Goal: Transaction & Acquisition: Purchase product/service

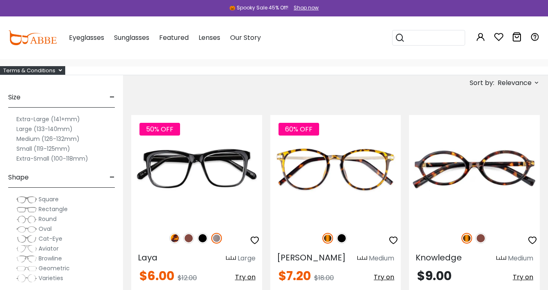
scroll to position [51, 1]
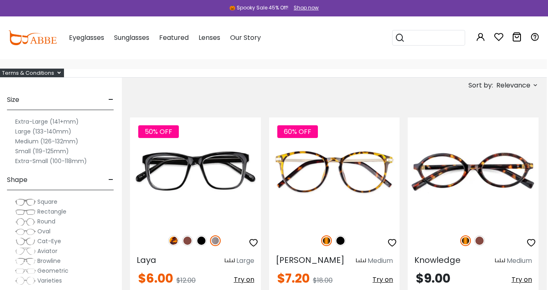
type input "**********"
click at [30, 222] on img at bounding box center [25, 220] width 21 height 8
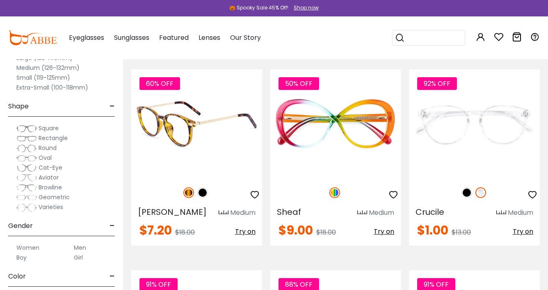
scroll to position [100, 0]
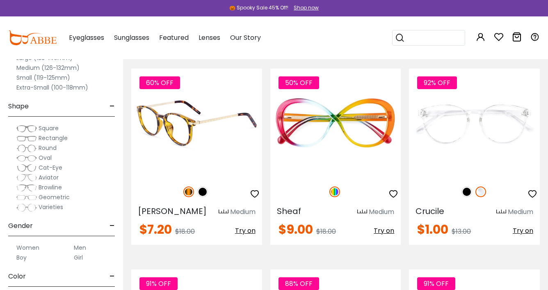
type input "**********"
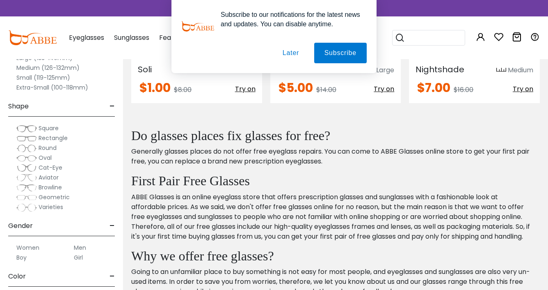
scroll to position [694, 0]
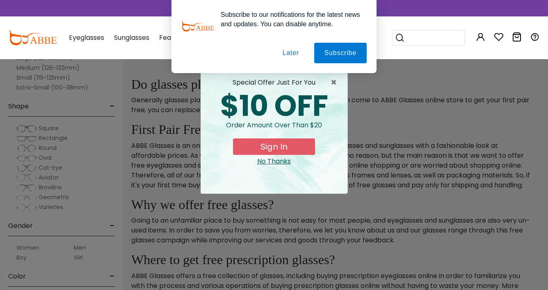
click at [279, 162] on div "No Thanks" at bounding box center [274, 161] width 134 height 10
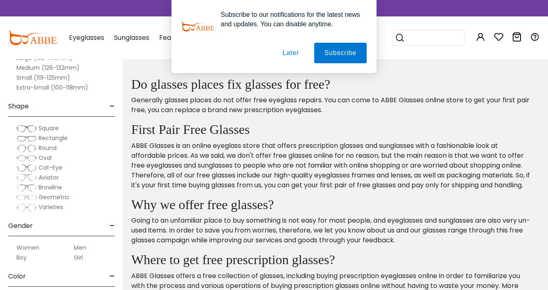
click at [274, 53] on button "Later" at bounding box center [290, 53] width 37 height 21
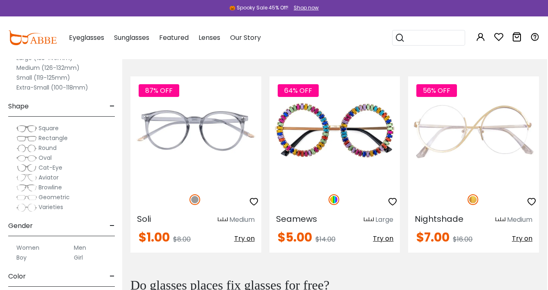
scroll to position [495, 1]
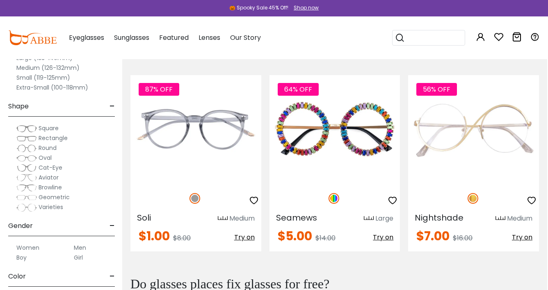
click at [47, 128] on span "Square" at bounding box center [49, 128] width 20 height 8
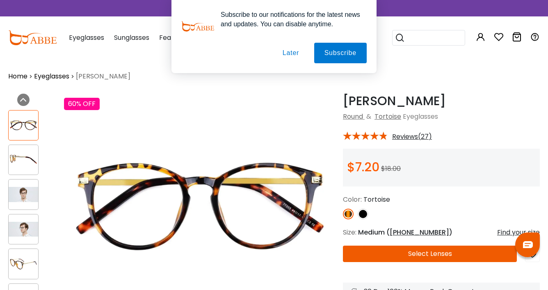
type input "**********"
click at [27, 201] on img at bounding box center [24, 194] width 30 height 15
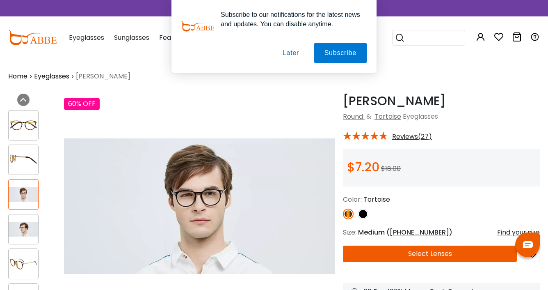
click at [29, 221] on div at bounding box center [23, 229] width 30 height 30
click at [31, 259] on img at bounding box center [24, 263] width 30 height 15
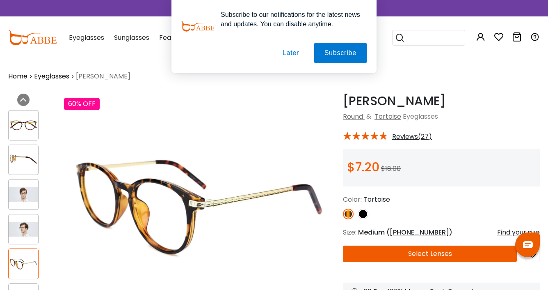
click at [412, 253] on button "Select Lenses" at bounding box center [430, 253] width 174 height 16
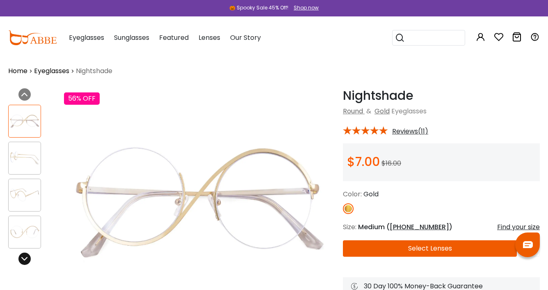
type input "**********"
click at [27, 263] on div at bounding box center [24, 258] width 12 height 12
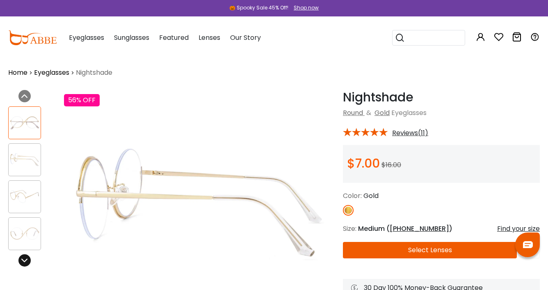
click at [27, 261] on icon at bounding box center [24, 260] width 7 height 7
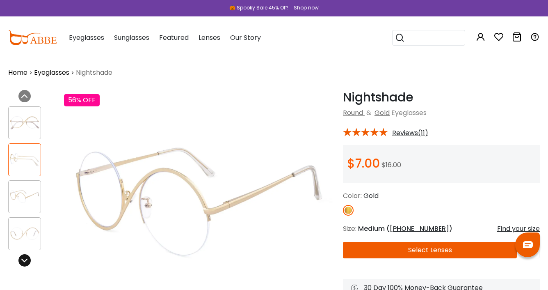
click at [27, 261] on icon at bounding box center [24, 260] width 7 height 7
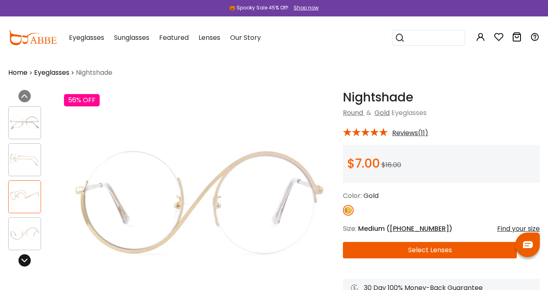
click at [27, 261] on icon at bounding box center [24, 260] width 7 height 7
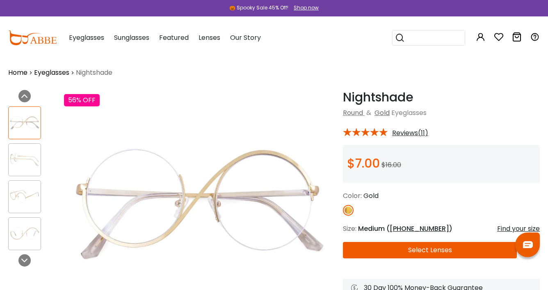
click at [415, 130] on span "Reviews(11)" at bounding box center [410, 132] width 36 height 7
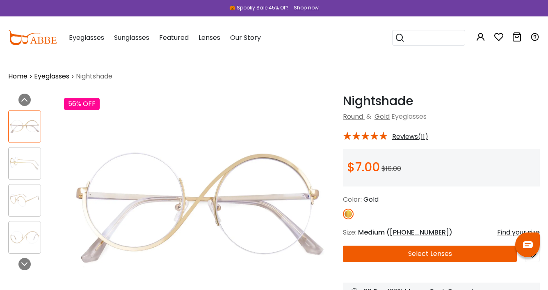
click at [401, 133] on span "Reviews(11)" at bounding box center [410, 136] width 36 height 7
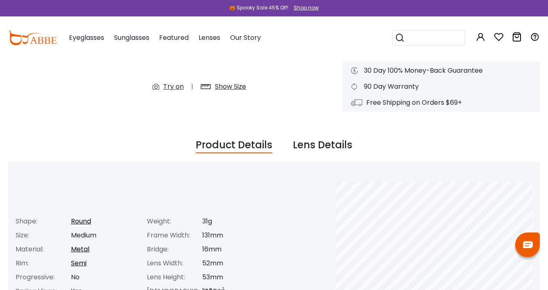
scroll to position [168, 0]
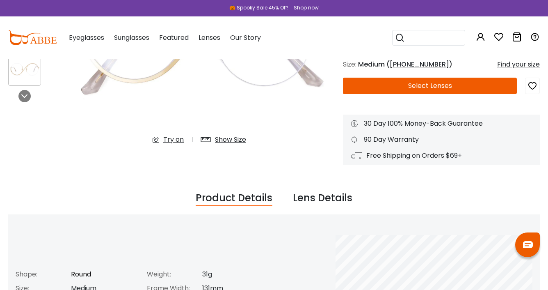
click at [308, 195] on div "Lens Details" at bounding box center [322, 198] width 59 height 16
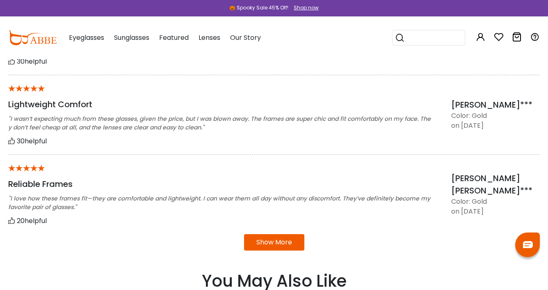
scroll to position [655, 0]
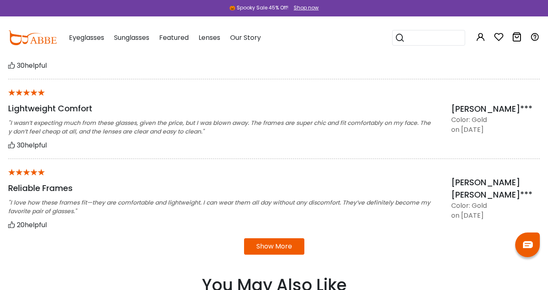
click at [280, 245] on button "Show More" at bounding box center [274, 246] width 60 height 16
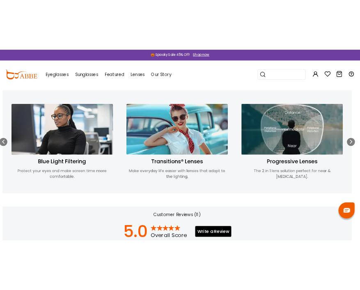
scroll to position [0, 5]
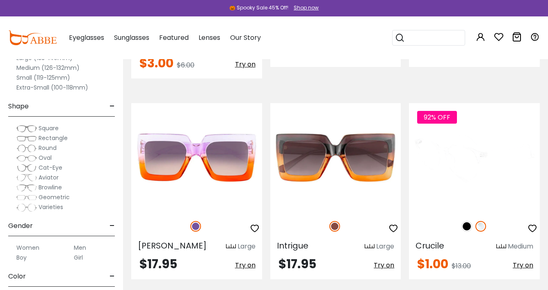
scroll to position [1281, 0]
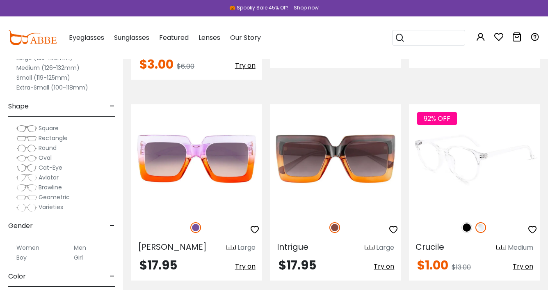
type input "**********"
click at [53, 187] on span "Browline" at bounding box center [50, 187] width 23 height 8
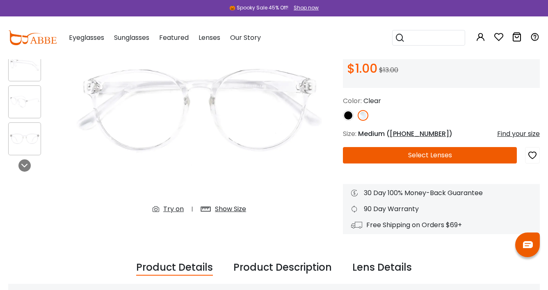
scroll to position [101, 0]
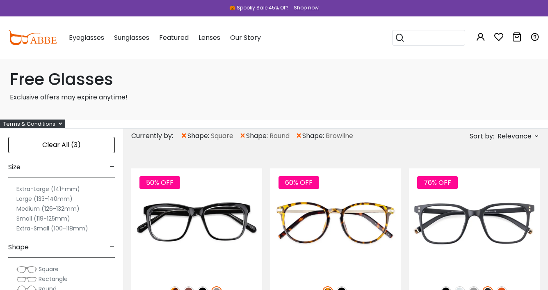
type input "**********"
click at [183, 137] on span "×" at bounding box center [184, 135] width 7 height 15
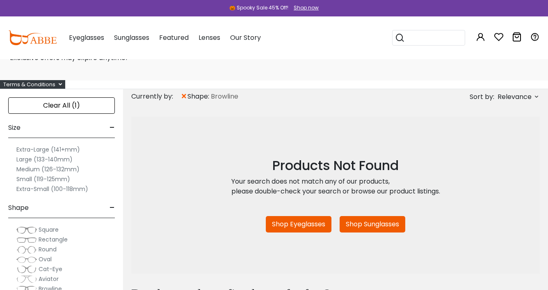
scroll to position [42, 0]
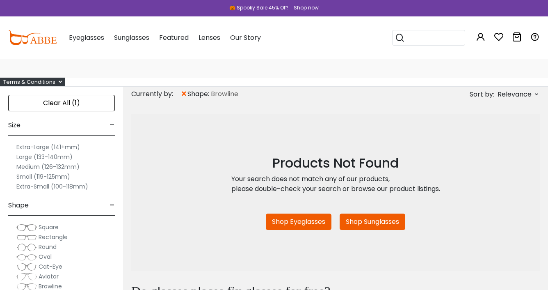
type input "**********"
click at [185, 94] on span "×" at bounding box center [184, 94] width 7 height 15
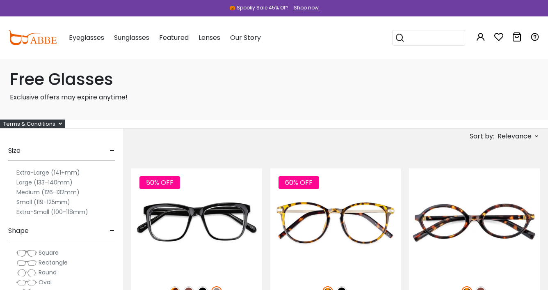
type input "**********"
click at [499, 137] on span "Relevance" at bounding box center [515, 136] width 34 height 15
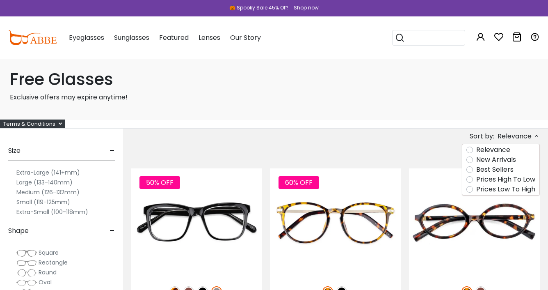
click at [508, 172] on label "Best Sellers" at bounding box center [494, 170] width 37 height 10
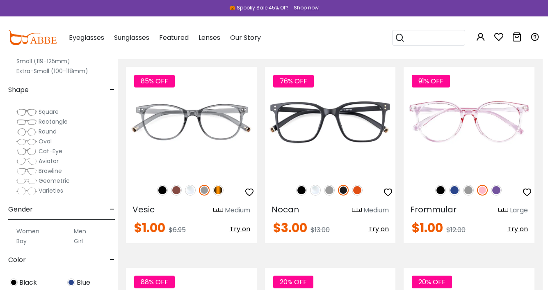
scroll to position [914, 5]
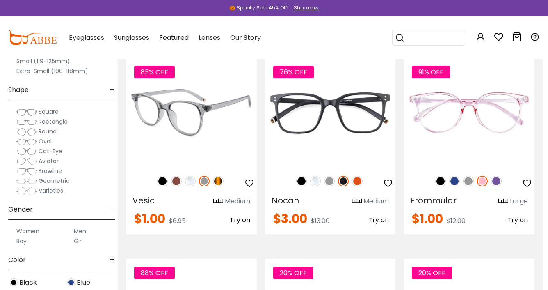
type input "**********"
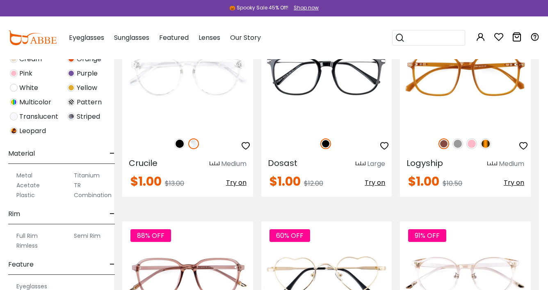
scroll to position [292, 0]
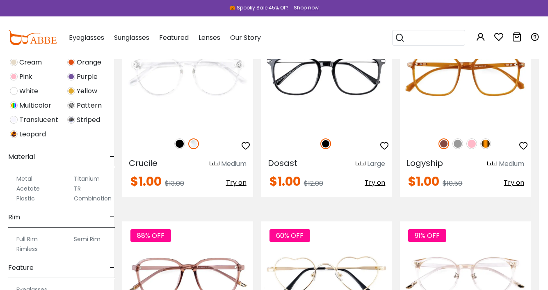
click at [90, 178] on label "Titanium" at bounding box center [87, 179] width 26 height 10
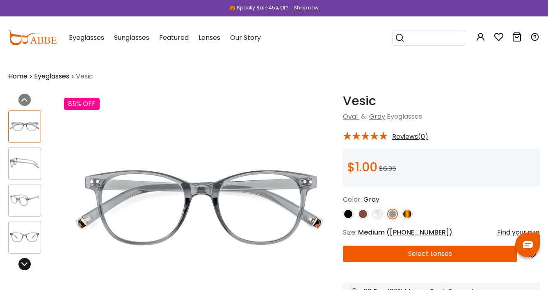
type input "**********"
click at [29, 263] on div at bounding box center [24, 264] width 12 height 12
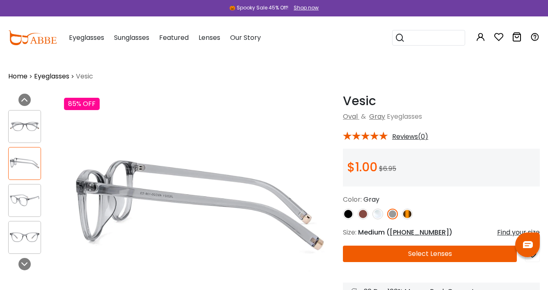
click at [359, 212] on img at bounding box center [363, 213] width 11 height 11
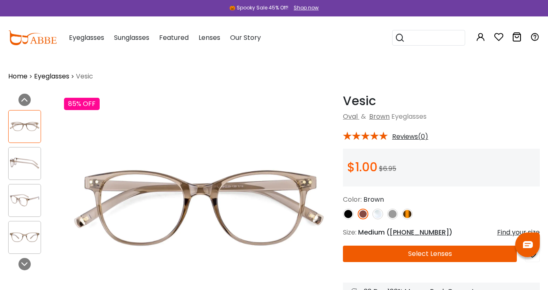
click at [349, 213] on img at bounding box center [348, 213] width 11 height 11
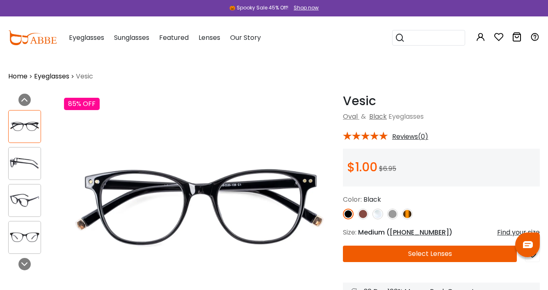
click at [371, 213] on div at bounding box center [441, 213] width 197 height 11
click at [377, 212] on img at bounding box center [378, 213] width 11 height 11
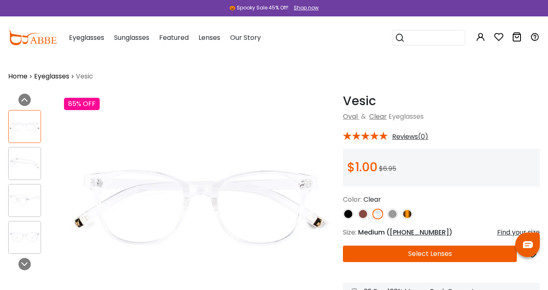
click at [390, 212] on img at bounding box center [392, 213] width 11 height 11
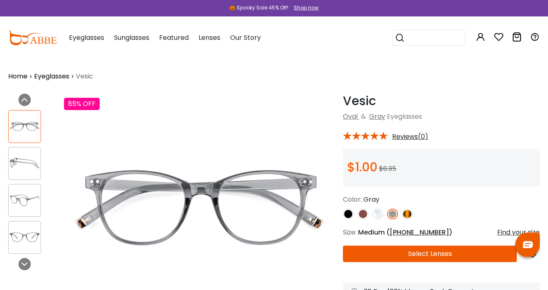
click at [404, 214] on img at bounding box center [407, 213] width 11 height 11
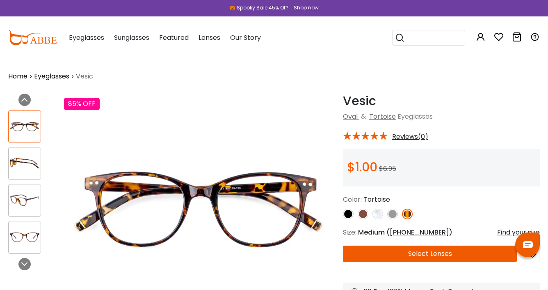
click at [375, 213] on img at bounding box center [378, 213] width 11 height 11
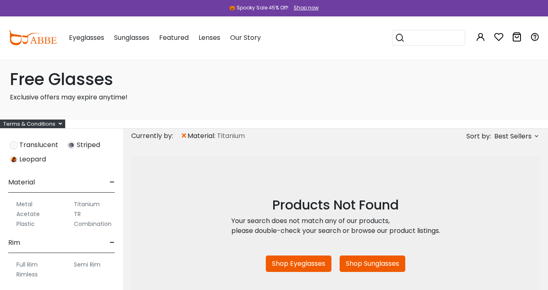
scroll to position [444, 0]
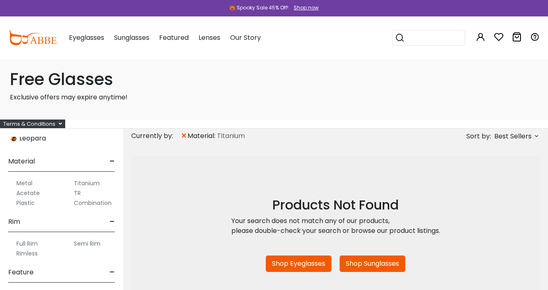
type input "**********"
click at [25, 179] on label "Metal" at bounding box center [24, 183] width 16 height 10
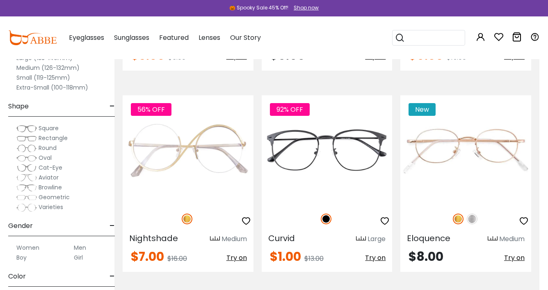
scroll to position [274, 9]
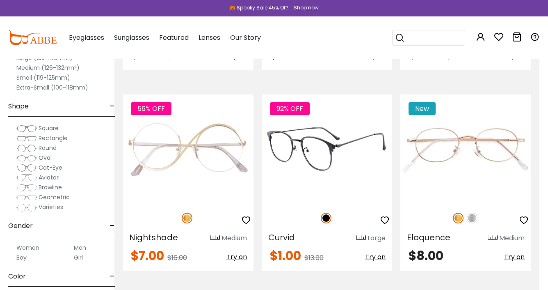
type input "**********"
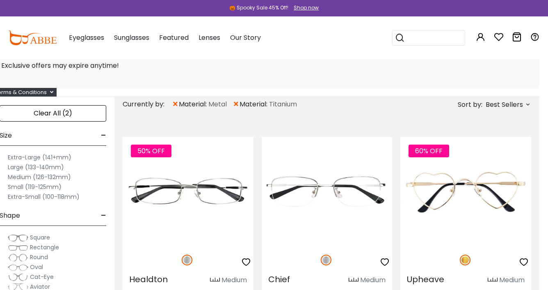
scroll to position [31, 9]
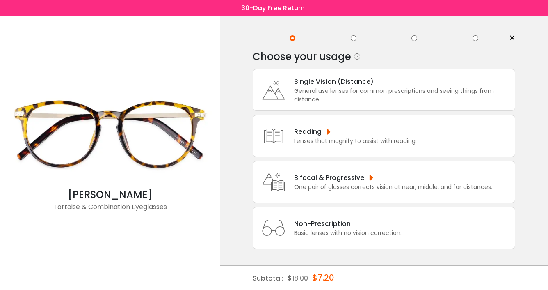
scroll to position [16, 0]
click at [357, 185] on div "One pair of glasses corrects vision at near, middle, and far distances." at bounding box center [393, 187] width 198 height 9
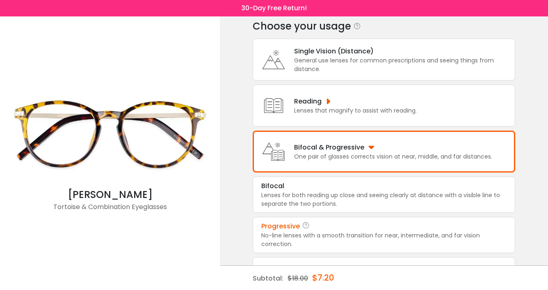
click at [320, 231] on div "Progressive" at bounding box center [383, 226] width 245 height 10
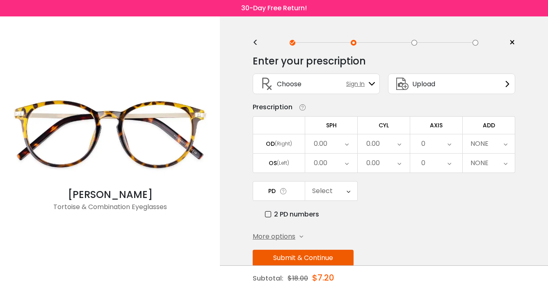
scroll to position [0, 0]
click at [357, 89] on div "Choose Sign In" at bounding box center [316, 84] width 118 height 20
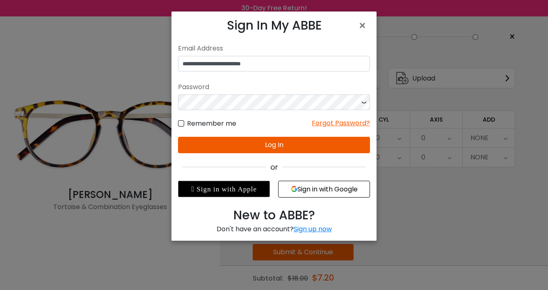
click at [265, 143] on button "Log In" at bounding box center [274, 145] width 192 height 16
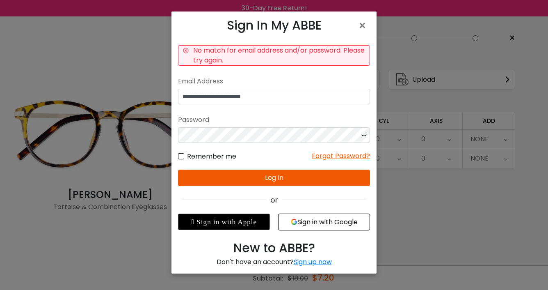
click at [281, 176] on button "Log In" at bounding box center [274, 177] width 192 height 16
click at [332, 222] on button "Sign in with Google" at bounding box center [324, 221] width 92 height 17
click at [314, 221] on button "Sign in with Google" at bounding box center [324, 221] width 92 height 17
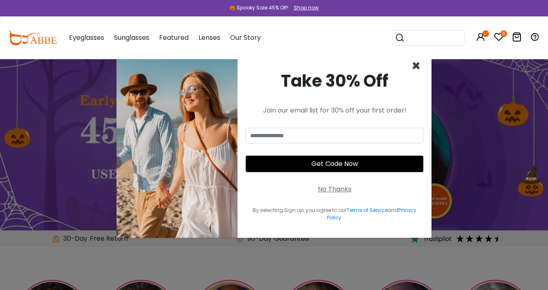
click at [416, 69] on span "×" at bounding box center [416, 65] width 9 height 21
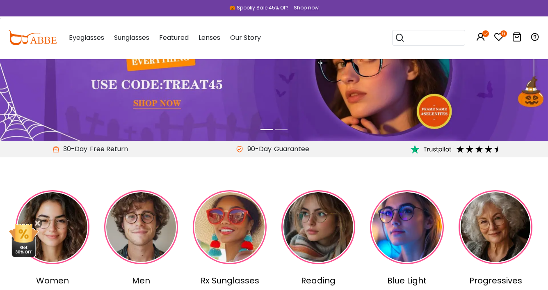
scroll to position [114, 0]
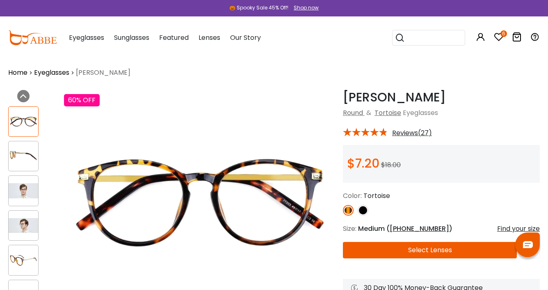
scroll to position [7, 0]
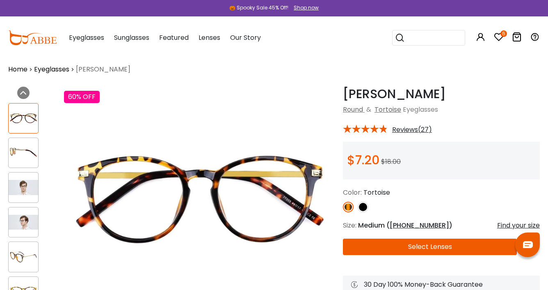
click at [430, 253] on button "Select Lenses" at bounding box center [430, 246] width 174 height 16
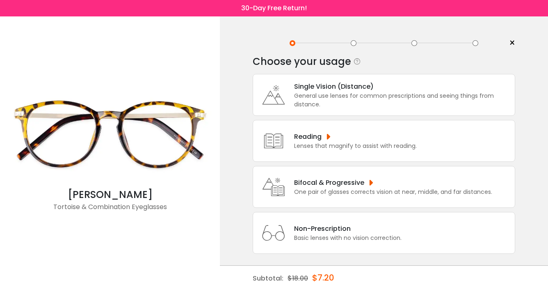
click at [347, 188] on div "Bifocal & Progressive" at bounding box center [393, 182] width 198 height 10
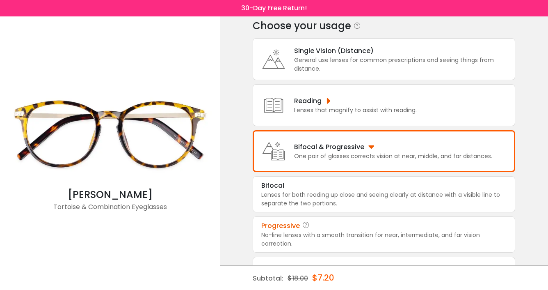
click at [305, 245] on div "No-line lenses with a smooth transition for near, intermediate, and far vision …" at bounding box center [383, 239] width 245 height 17
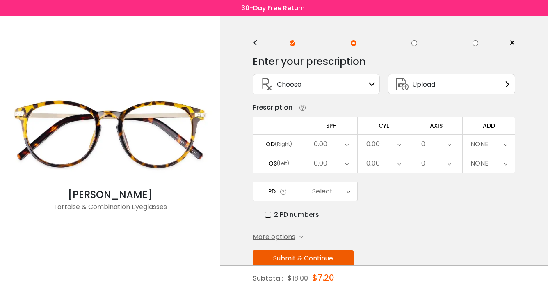
click at [324, 151] on div "0.00" at bounding box center [321, 144] width 14 height 16
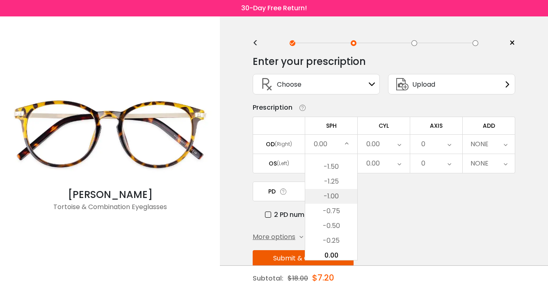
scroll to position [1084, 0]
click at [334, 186] on li "-1.25" at bounding box center [331, 184] width 52 height 15
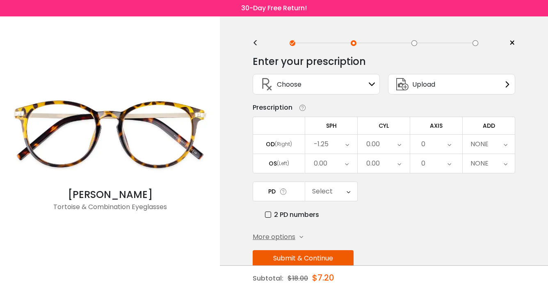
click at [331, 163] on div "0.00" at bounding box center [331, 163] width 52 height 19
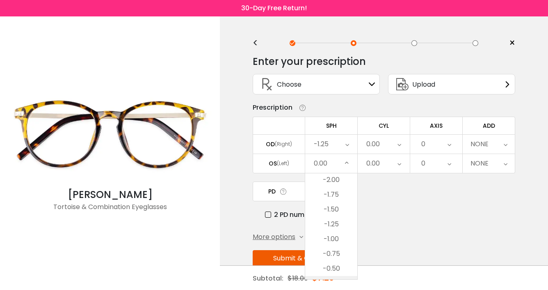
scroll to position [1053, 0]
click at [332, 238] on li "-1.25" at bounding box center [331, 235] width 52 height 15
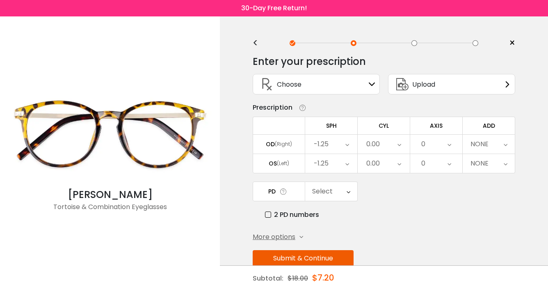
click at [383, 165] on div "0.00" at bounding box center [384, 163] width 52 height 19
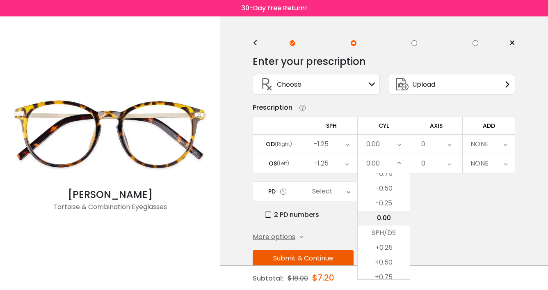
scroll to position [300, 0]
click at [391, 206] on li "-0.50" at bounding box center [384, 205] width 52 height 15
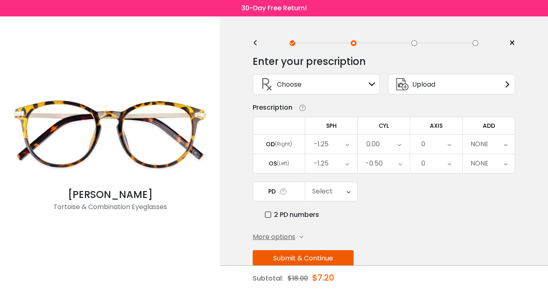
click at [430, 163] on div "0" at bounding box center [436, 163] width 52 height 19
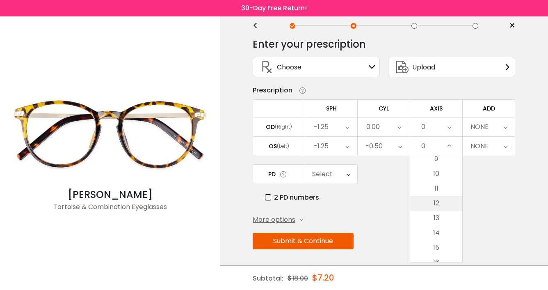
scroll to position [145, 0]
click at [441, 239] on li "15" at bounding box center [436, 239] width 52 height 15
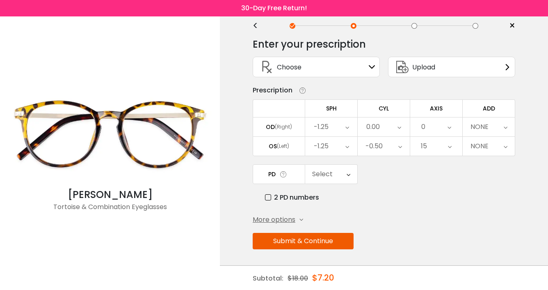
click at [493, 130] on div "NONE" at bounding box center [489, 126] width 52 height 19
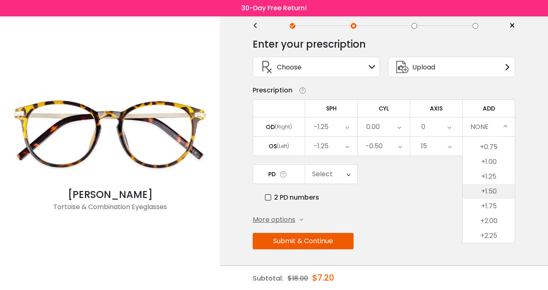
scroll to position [19, 0]
click at [497, 192] on li "+1.50" at bounding box center [489, 190] width 52 height 15
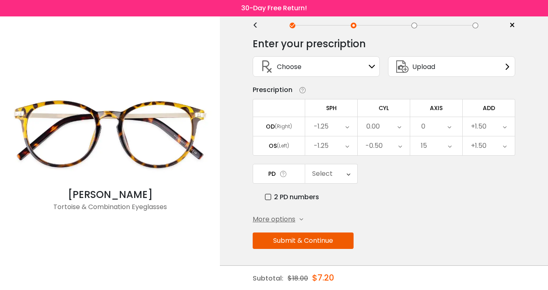
click at [502, 146] on div "+1.50" at bounding box center [489, 145] width 52 height 19
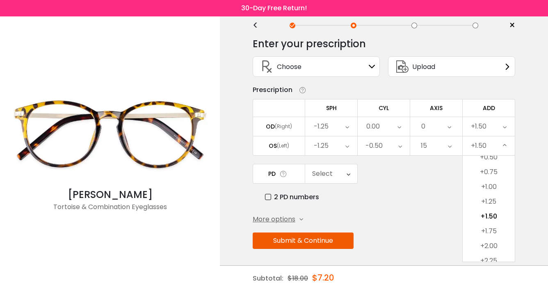
click at [531, 139] on div "< × Choose your usage Single Vision (Distance) This lens helps you see details …" at bounding box center [384, 144] width 328 height 291
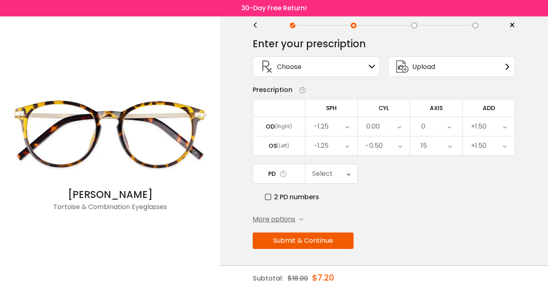
click at [338, 180] on div "Select" at bounding box center [331, 173] width 52 height 19
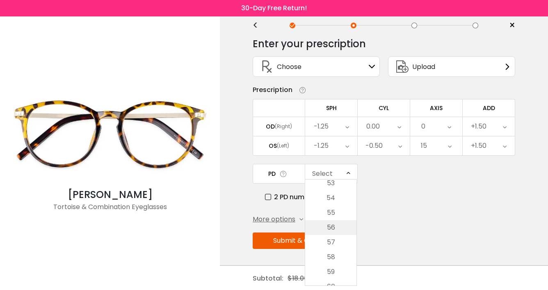
scroll to position [0, 0]
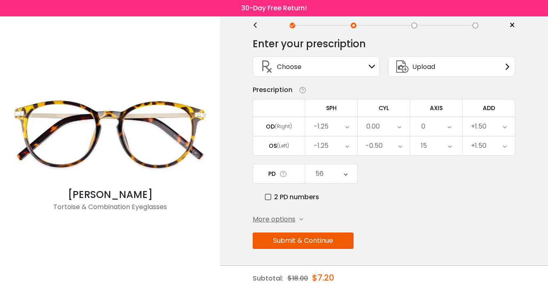
scroll to position [19, 0]
click at [360, 212] on div "Enter your prescription SPH (Sphere) Lens strength needed to correct your visio…" at bounding box center [384, 161] width 263 height 258
click at [312, 245] on button "Submit & Continue" at bounding box center [303, 240] width 101 height 16
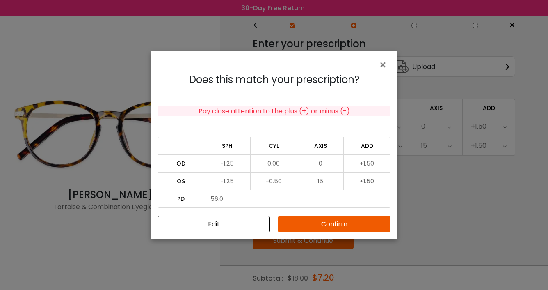
click at [360, 226] on button "Confirm" at bounding box center [334, 224] width 112 height 16
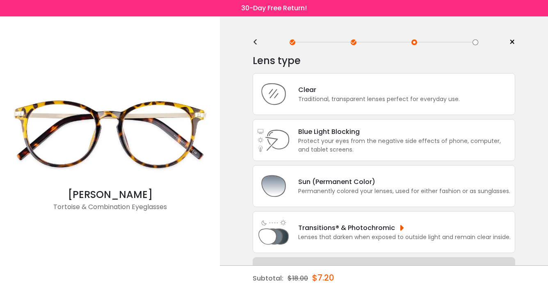
scroll to position [0, 0]
click at [365, 154] on div "Protect your eyes from the negative side effects of phone, computer, and tablet…" at bounding box center [404, 145] width 213 height 17
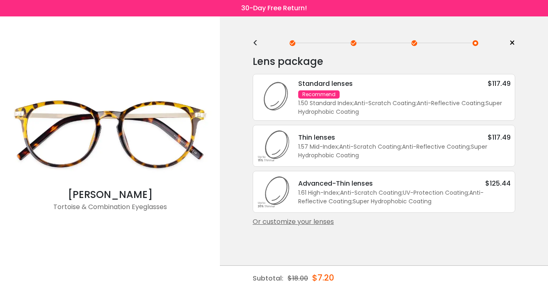
click at [348, 100] on div "1.50 Standard Index ; Anti-Scratch Coating ; Anti-Reflective Coating ; Super Hy…" at bounding box center [404, 107] width 213 height 17
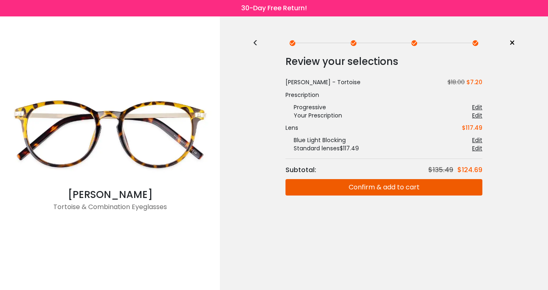
click at [359, 188] on button "Confirm & add to cart" at bounding box center [384, 187] width 197 height 16
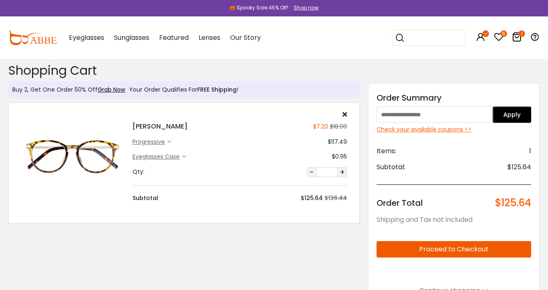
click at [420, 114] on input "text" at bounding box center [435, 114] width 116 height 16
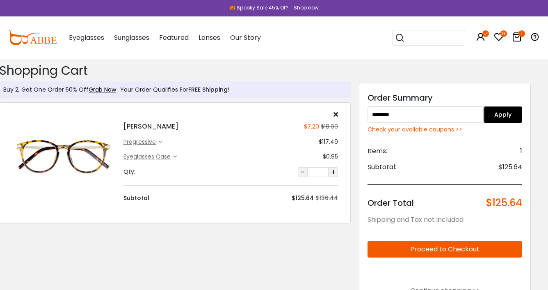
type input "********"
click at [513, 109] on button "Apply" at bounding box center [503, 114] width 39 height 16
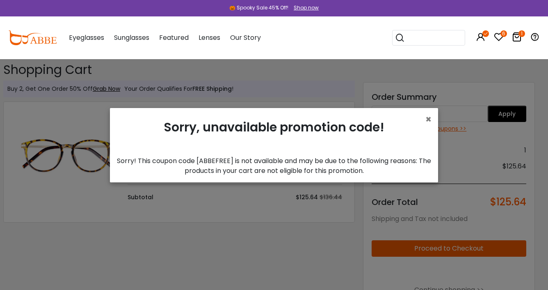
scroll to position [0, 5]
click at [425, 117] on span "×" at bounding box center [428, 119] width 6 height 14
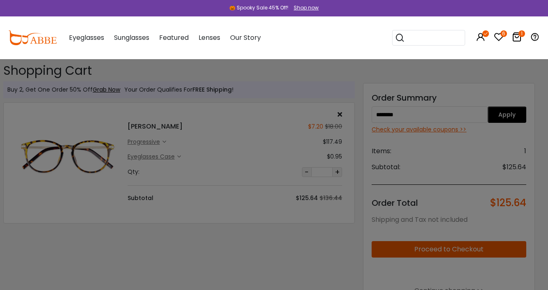
scroll to position [3, 5]
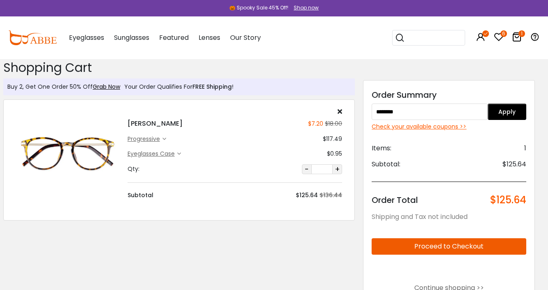
click at [431, 126] on div "Check your available coupons >>" at bounding box center [449, 126] width 155 height 9
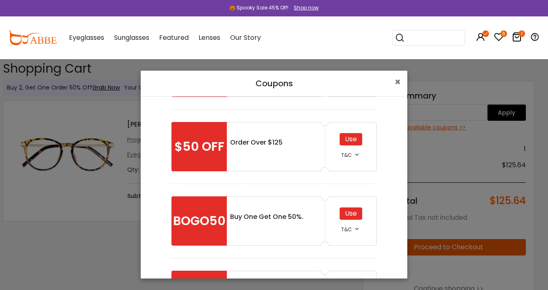
scroll to position [68, 0]
click at [220, 155] on div "$50 OFF" at bounding box center [199, 145] width 55 height 49
click at [352, 138] on div "Use" at bounding box center [351, 139] width 23 height 12
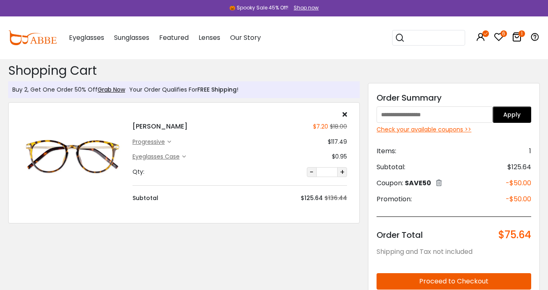
click at [442, 184] on icon at bounding box center [439, 182] width 6 height 7
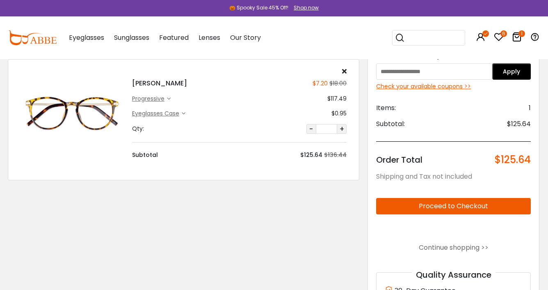
scroll to position [0, 0]
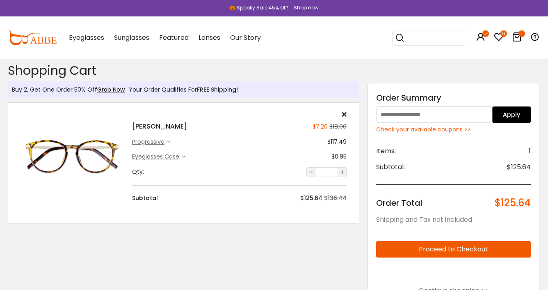
click at [156, 143] on div "progressive" at bounding box center [149, 141] width 35 height 9
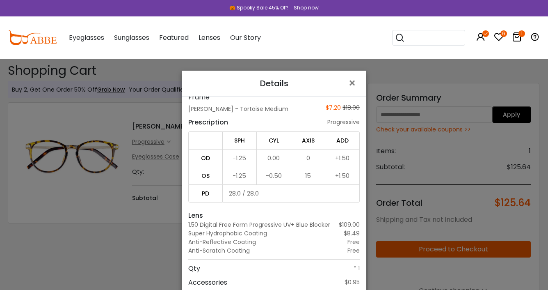
scroll to position [59, 0]
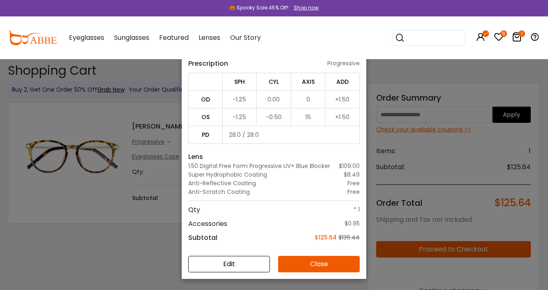
click at [226, 263] on button "Edit" at bounding box center [229, 264] width 82 height 16
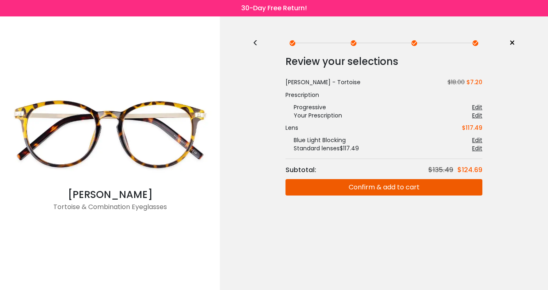
click at [473, 103] on div "Edit" at bounding box center [477, 107] width 10 height 8
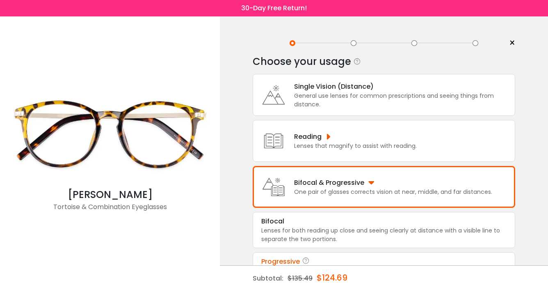
click at [322, 100] on div "General use lenses for common prescriptions and seeing things from distance." at bounding box center [402, 99] width 217 height 17
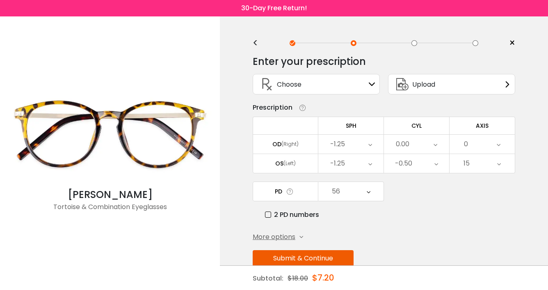
click at [317, 259] on button "Submit & Continue" at bounding box center [303, 258] width 101 height 16
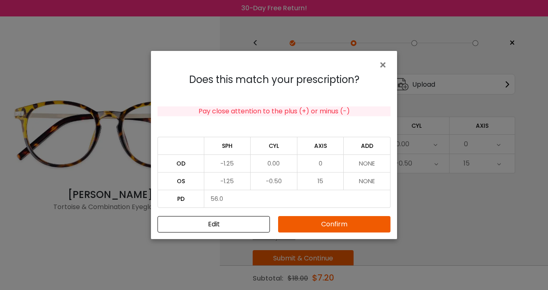
click at [345, 222] on button "Confirm" at bounding box center [334, 224] width 112 height 16
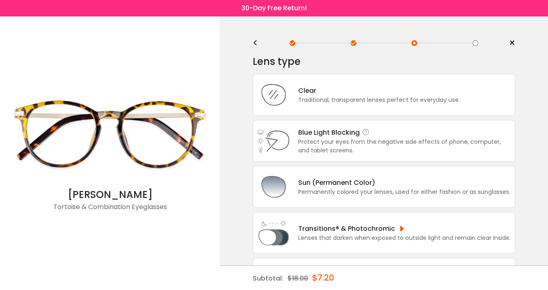
click at [387, 137] on div "Blue Light Blocking Blue Light Blocking Blue Light blocking lenses offer the be…" at bounding box center [404, 132] width 213 height 10
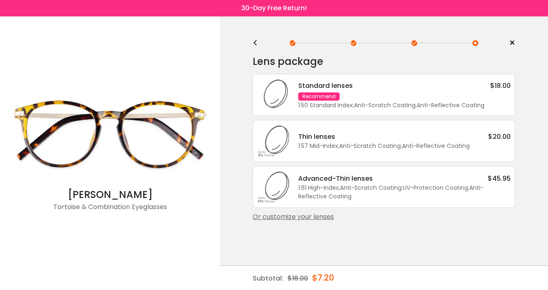
click at [421, 93] on div "Standard lenses $18.00 Recommend 1.50 Standard Index ; Anti-Scratch Coating ; A…" at bounding box center [400, 94] width 221 height 29
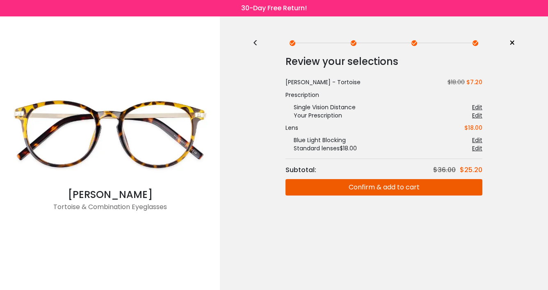
click at [377, 188] on button "Confirm & add to cart" at bounding box center [384, 187] width 197 height 16
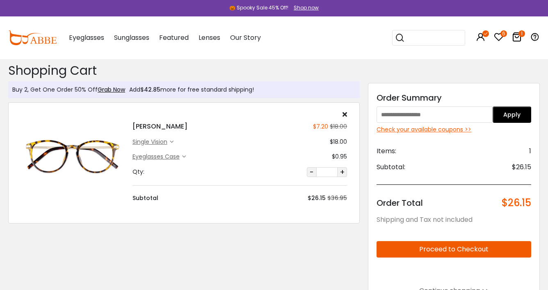
click at [424, 114] on input "text" at bounding box center [435, 114] width 116 height 16
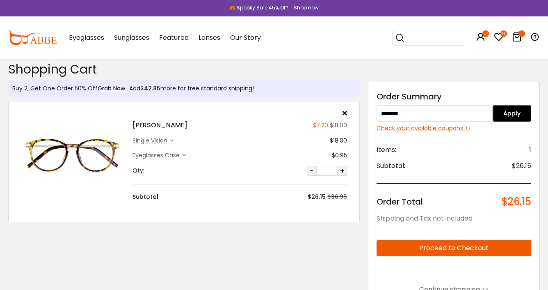
type input "********"
click at [510, 115] on button "Apply" at bounding box center [512, 113] width 39 height 16
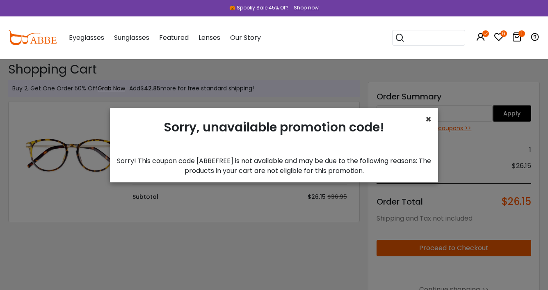
click at [430, 117] on span "×" at bounding box center [428, 119] width 6 height 14
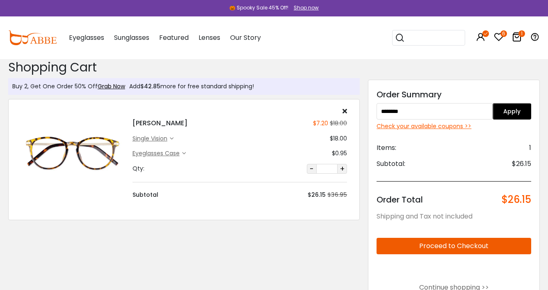
scroll to position [4, 0]
click at [442, 127] on div "Check your available coupons >>" at bounding box center [454, 125] width 155 height 9
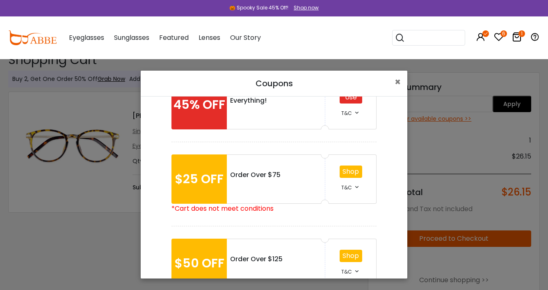
scroll to position [0, 0]
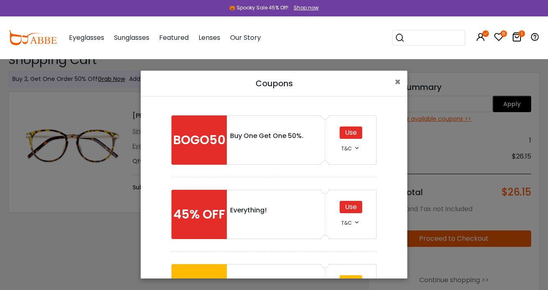
drag, startPoint x: 350, startPoint y: 206, endPoint x: 436, endPoint y: 197, distance: 86.6
click at [350, 206] on div "Use" at bounding box center [351, 207] width 23 height 12
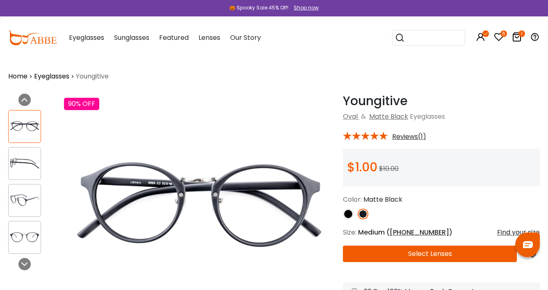
click at [350, 212] on img at bounding box center [348, 213] width 11 height 11
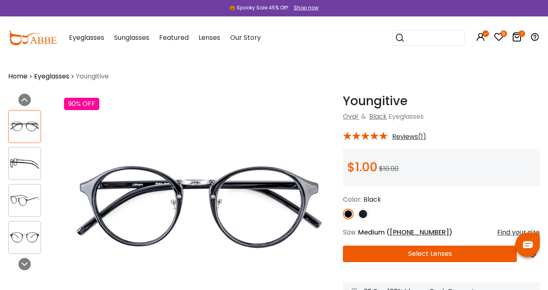
click at [362, 212] on img at bounding box center [363, 213] width 11 height 11
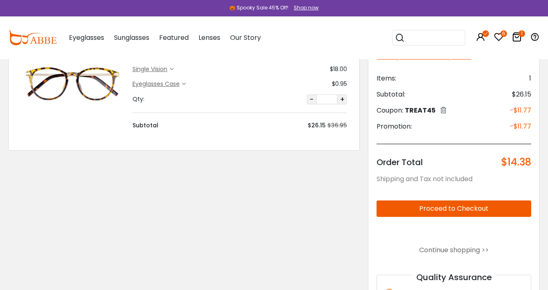
scroll to position [75, 0]
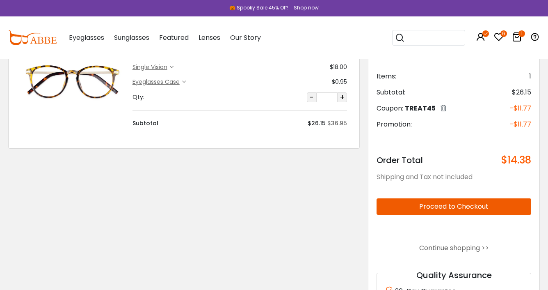
click at [437, 200] on button "Proceed to Checkout" at bounding box center [454, 206] width 155 height 16
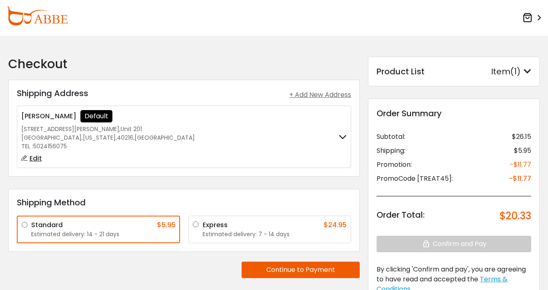
click at [35, 159] on span "Edit" at bounding box center [36, 157] width 12 height 9
type input "**********"
type input "********"
type input "*****"
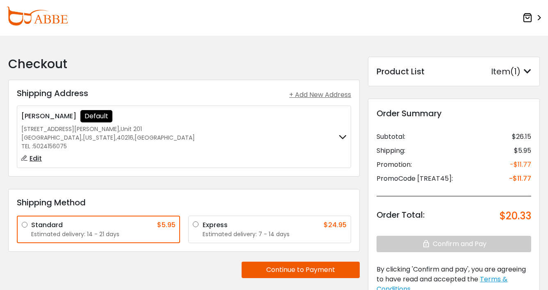
type input "**********"
select select "**"
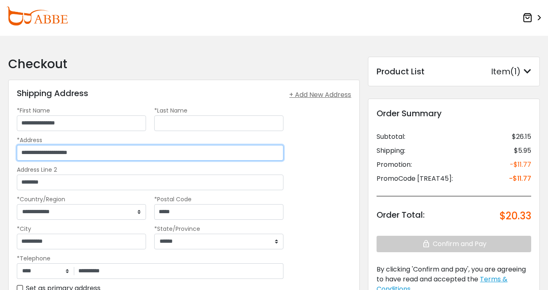
click at [117, 149] on input "**********" at bounding box center [150, 153] width 267 height 16
type input "**********"
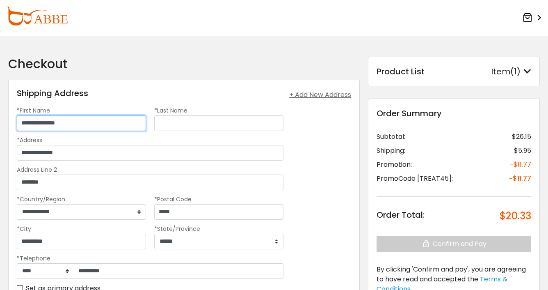
type input "*********"
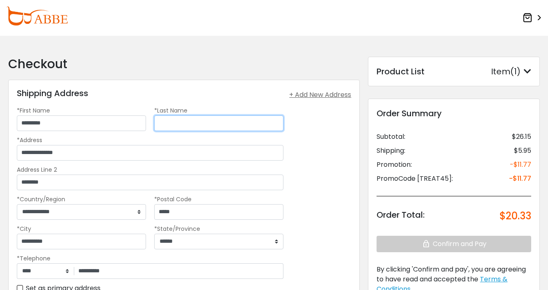
type input "******"
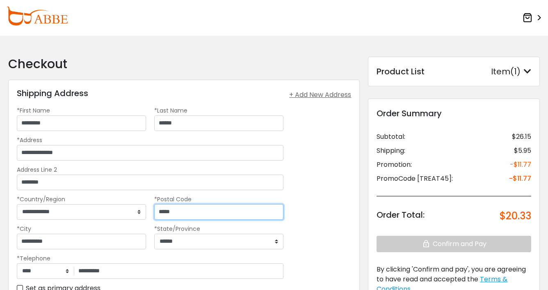
type input "*****"
type input "**********"
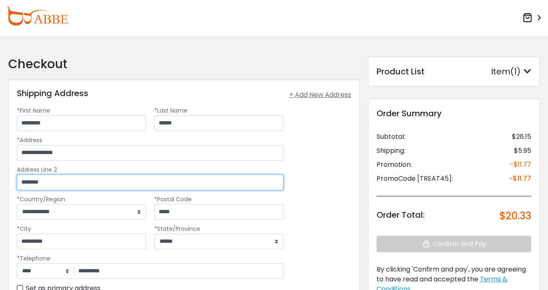
click at [110, 176] on input "********" at bounding box center [150, 182] width 267 height 16
click at [111, 176] on input "********" at bounding box center [150, 182] width 267 height 16
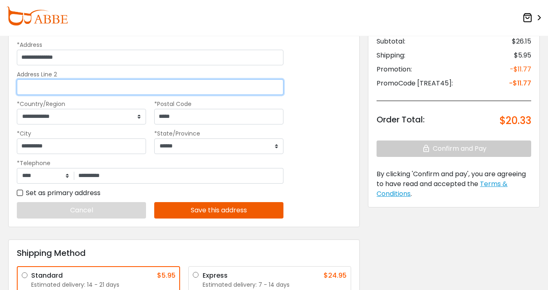
scroll to position [98, 0]
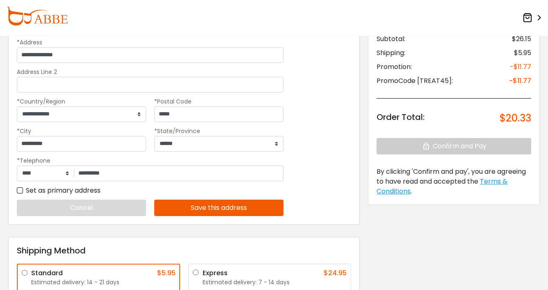
drag, startPoint x: 214, startPoint y: 204, endPoint x: 248, endPoint y: 201, distance: 33.8
click at [214, 204] on button "Save this address" at bounding box center [218, 207] width 129 height 16
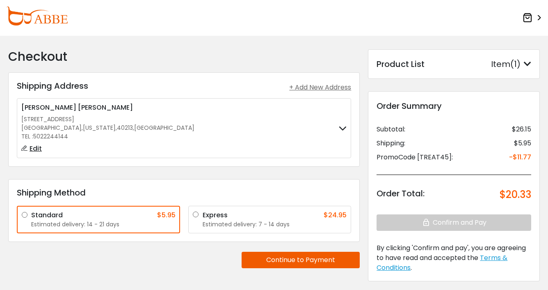
scroll to position [0, 0]
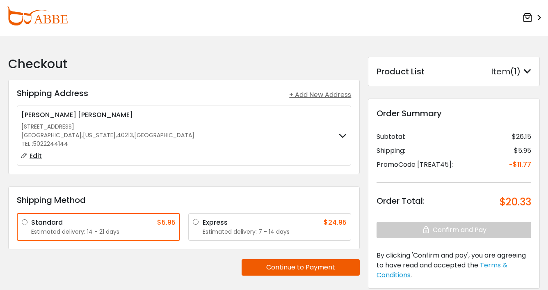
click at [60, 17] on img at bounding box center [37, 16] width 62 height 19
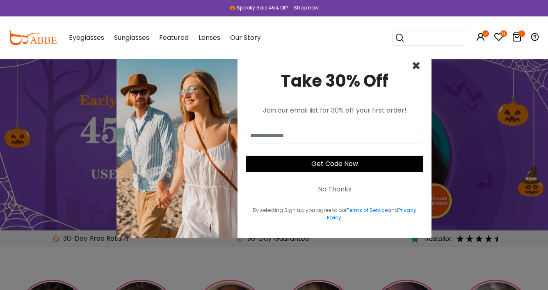
drag, startPoint x: 415, startPoint y: 65, endPoint x: 457, endPoint y: 40, distance: 49.0
click at [415, 64] on span "×" at bounding box center [416, 65] width 9 height 21
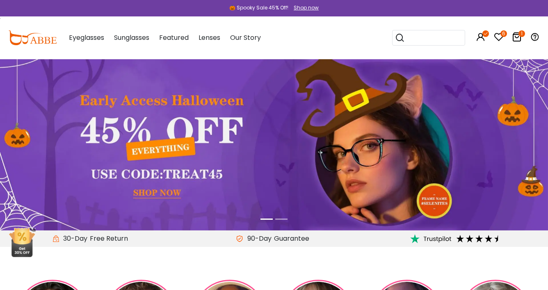
click at [499, 36] on icon at bounding box center [499, 37] width 10 height 10
